Goal: Task Accomplishment & Management: Use online tool/utility

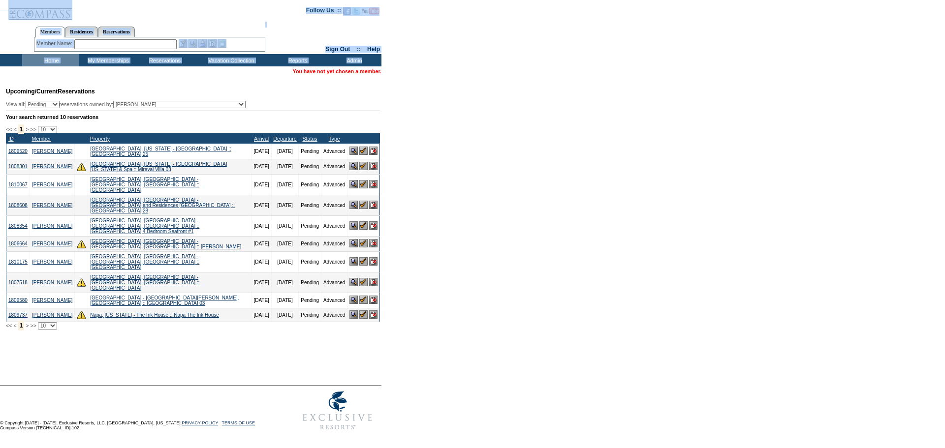
click at [363, 170] on img at bounding box center [363, 166] width 8 height 8
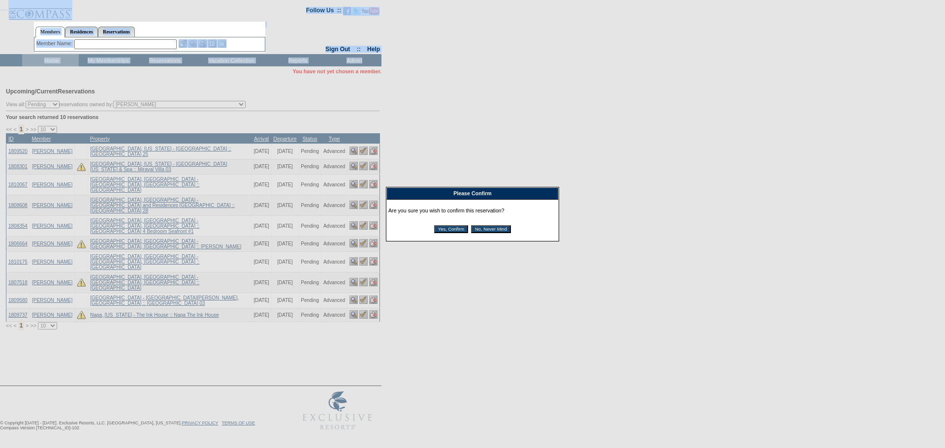
click at [449, 232] on input "Yes, Confirm" at bounding box center [451, 229] width 34 height 8
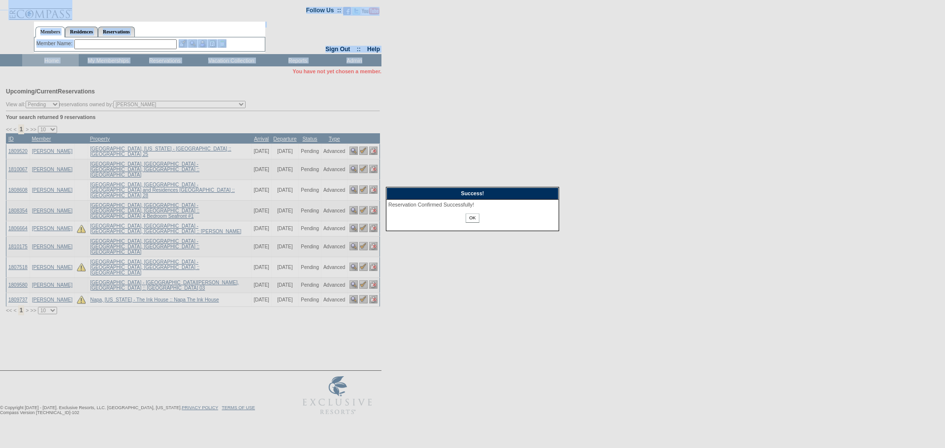
click at [471, 217] on input "OK" at bounding box center [472, 218] width 13 height 9
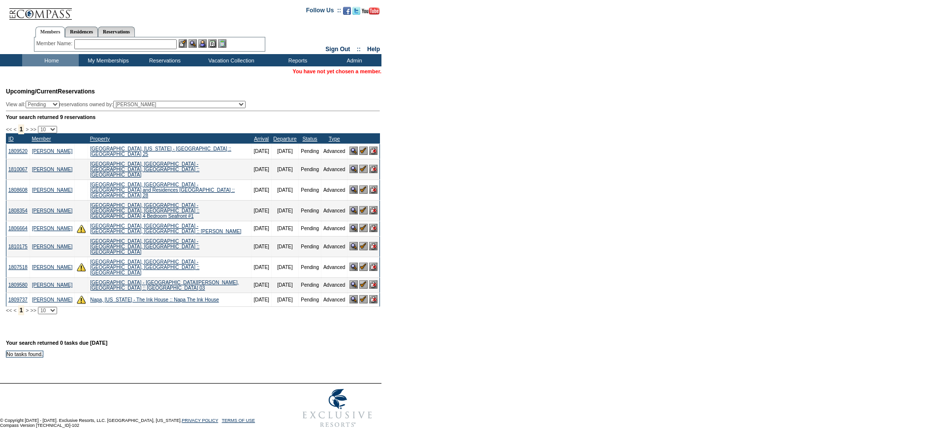
click at [361, 242] on img at bounding box center [363, 246] width 8 height 8
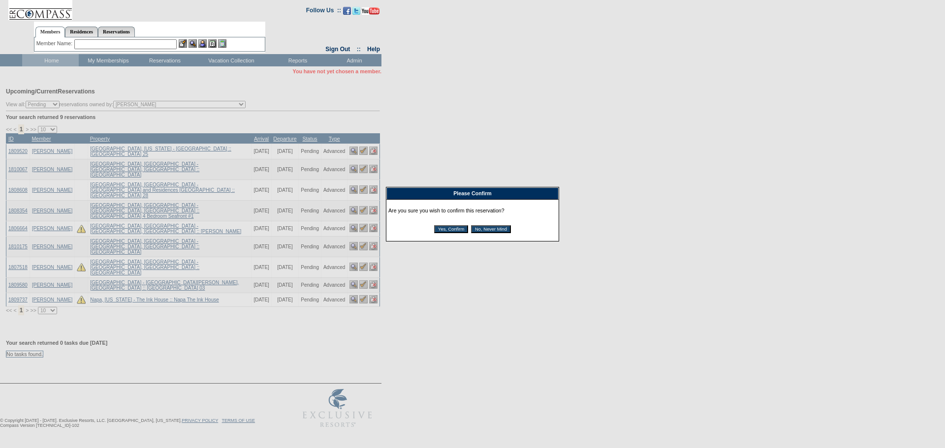
click at [440, 224] on div "Are you sure you wish to confirm this reservation? Yes, Confirm No, Never Mind" at bounding box center [472, 220] width 168 height 37
click at [440, 228] on input "Yes, Confirm" at bounding box center [451, 229] width 34 height 8
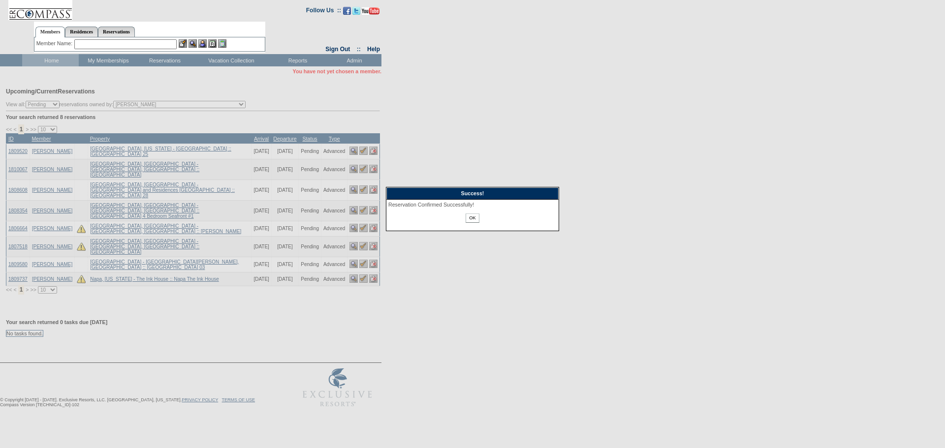
click at [472, 221] on input "OK" at bounding box center [472, 218] width 13 height 9
